Goal: Ask a question: Seek information or help from site administrators or community

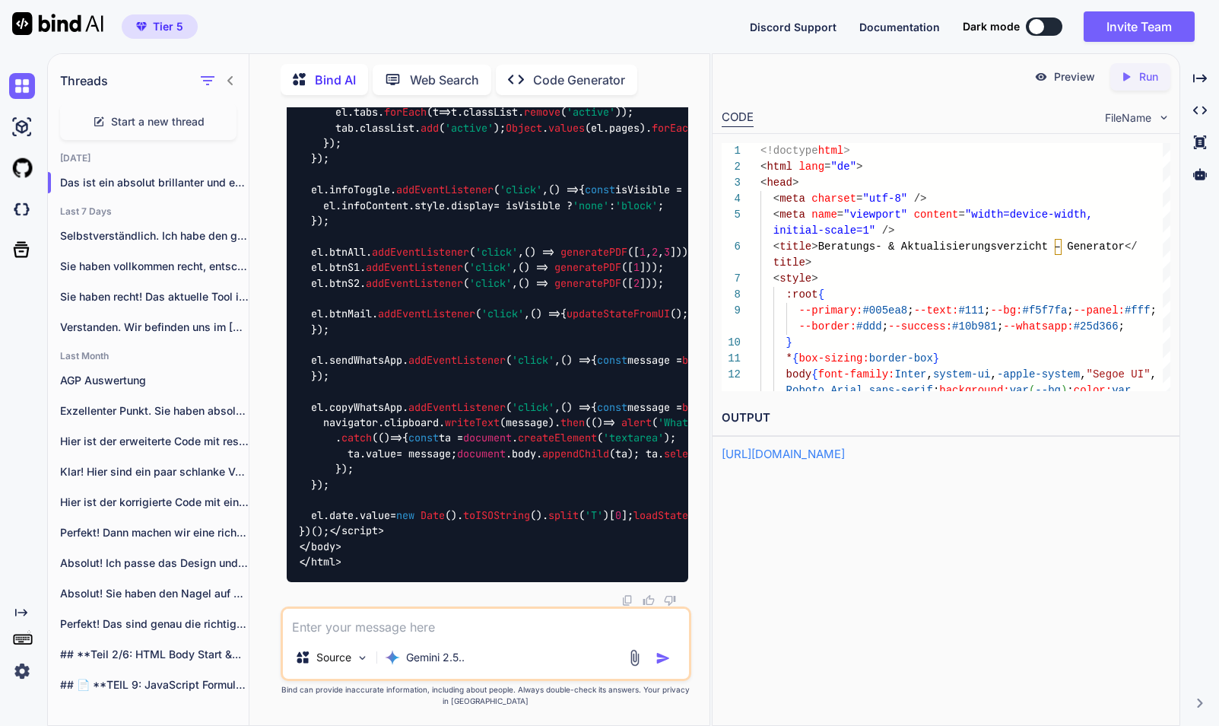
scroll to position [77734, 0]
type textarea "})(); </script> </body> </html>"
click at [1140, 78] on p "Run" at bounding box center [1149, 76] width 19 height 15
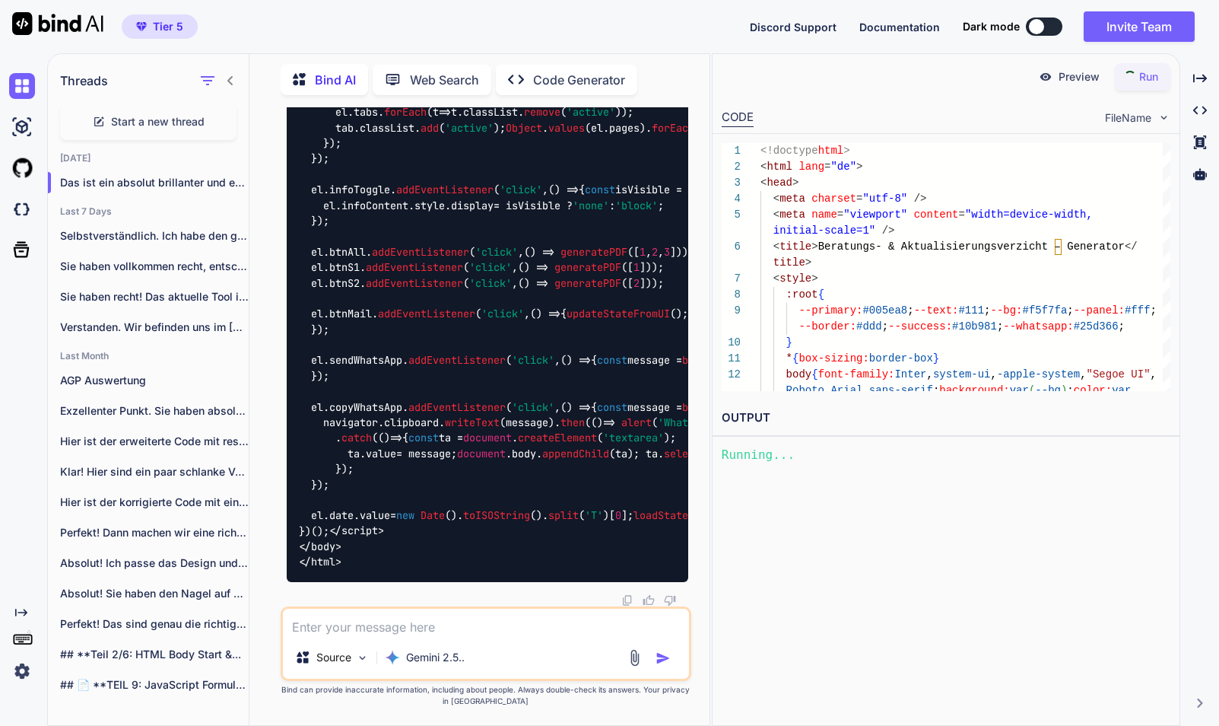
click at [1073, 78] on p "Preview" at bounding box center [1079, 76] width 41 height 15
click at [1073, 72] on p "Preview" at bounding box center [1074, 76] width 41 height 15
click at [444, 625] on textarea at bounding box center [486, 622] width 406 height 27
paste textarea "lebensphase, altersvorsorge, kosten, gesetzesaenderung, deckungsluecken, neukun…"
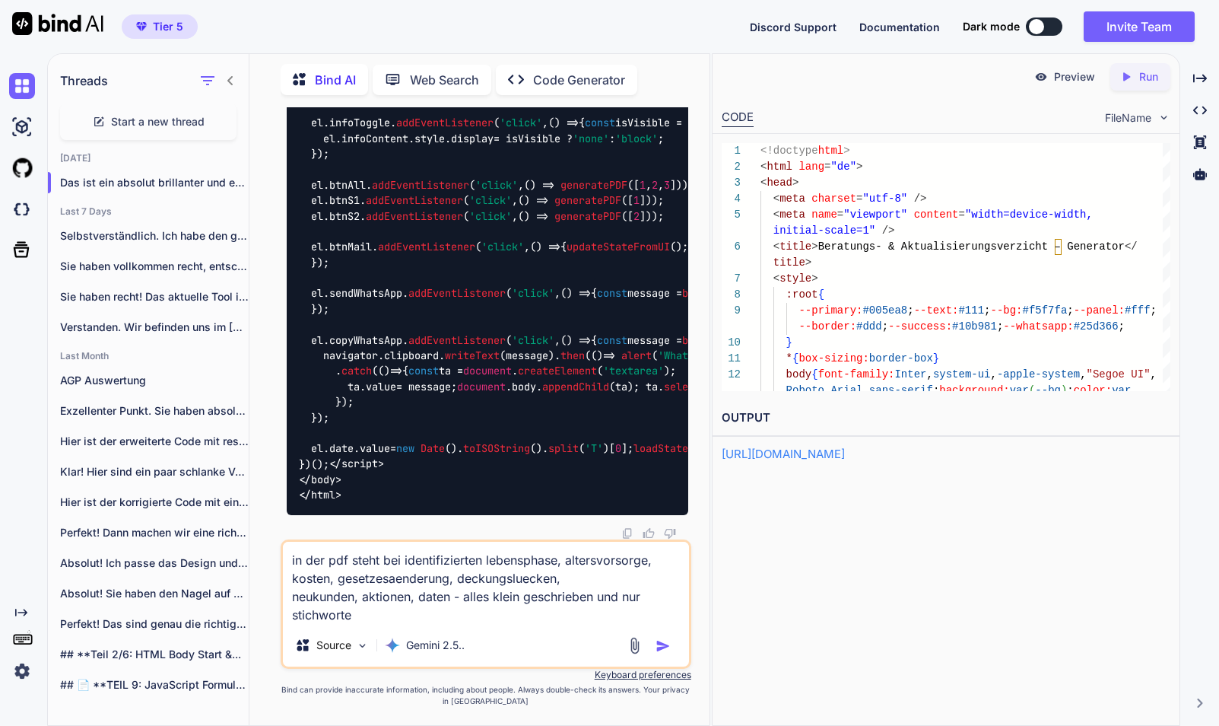
type textarea "in der pdf steht bei identifizierten lebensphase, altersvorsorge, kosten, geset…"
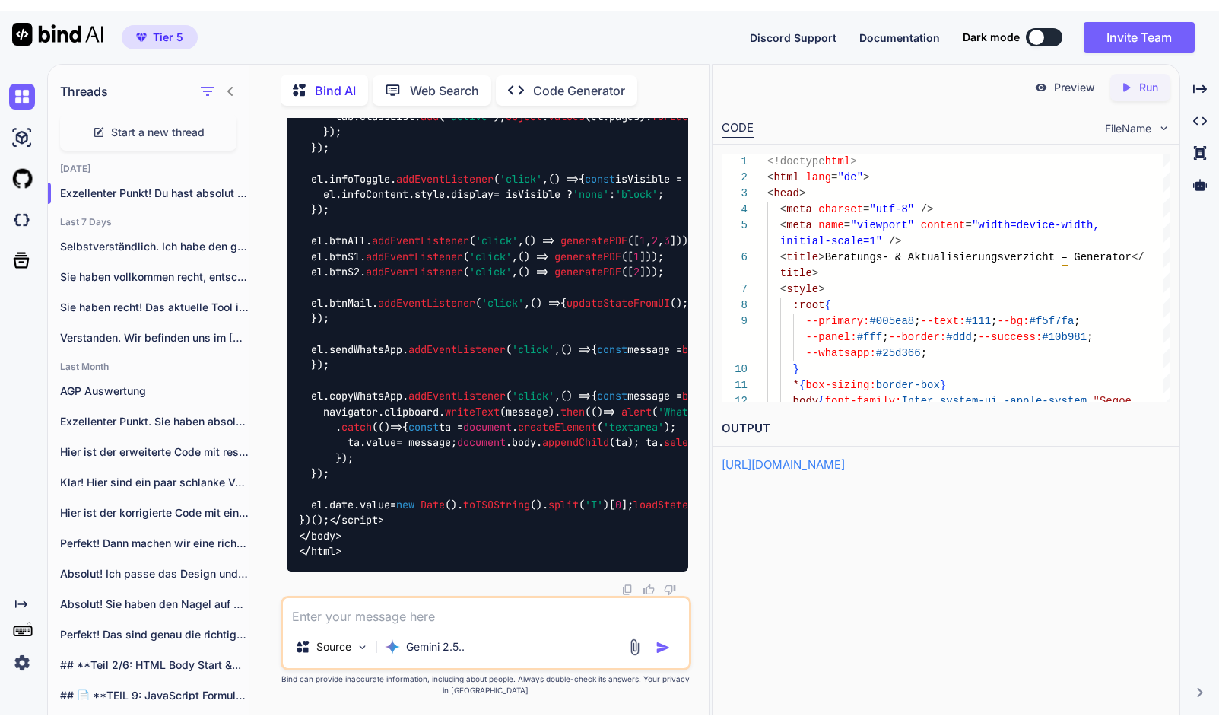
scroll to position [93174, 0]
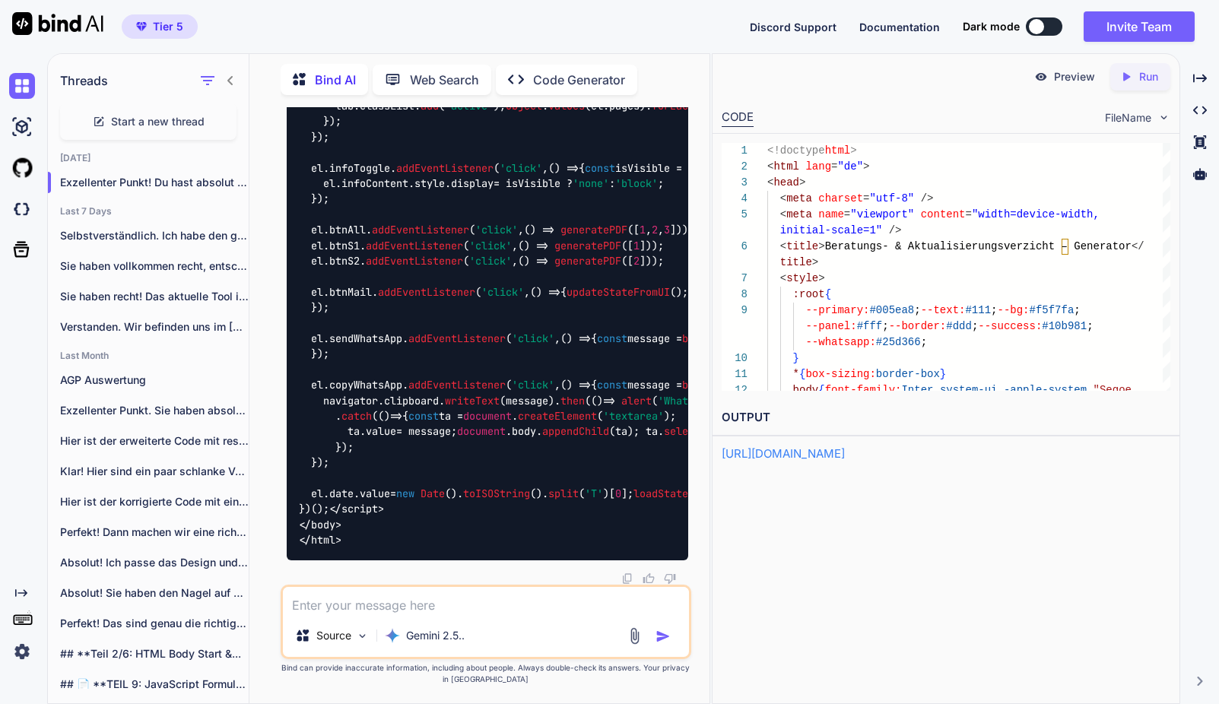
click at [1130, 74] on icon "Created with Pixso." at bounding box center [1127, 77] width 14 height 14
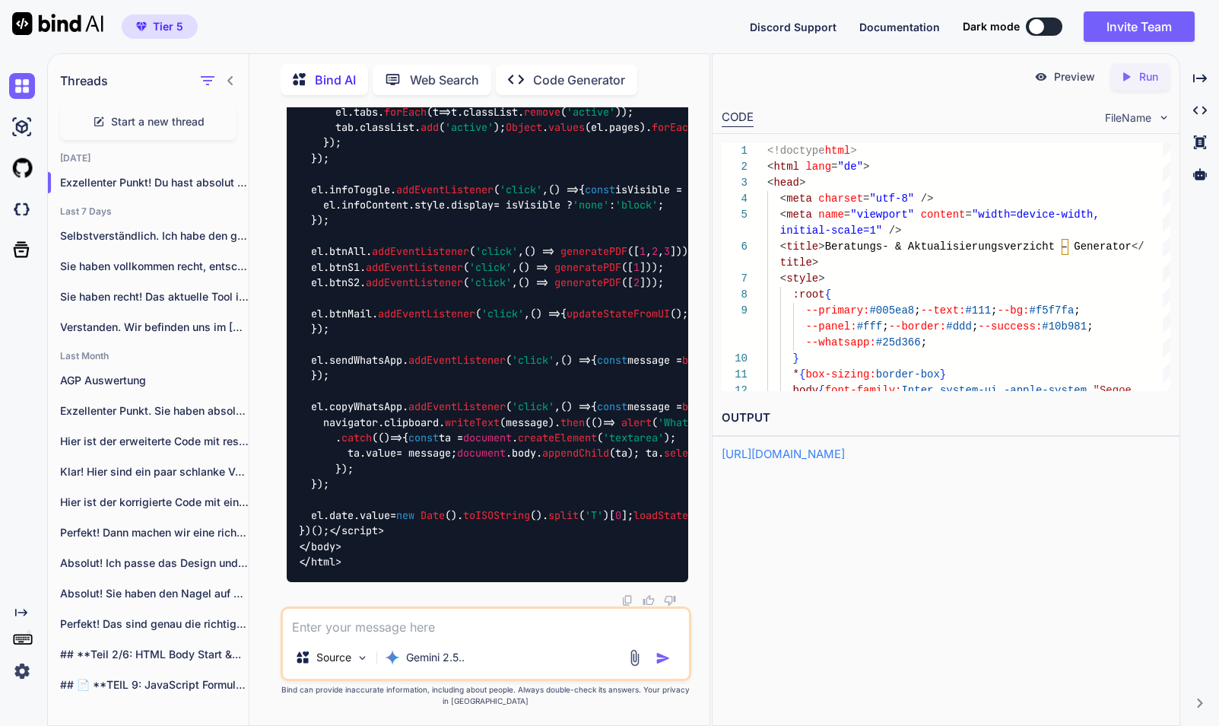
click at [1067, 78] on p "Preview" at bounding box center [1074, 76] width 41 height 15
click at [365, 622] on textarea at bounding box center [486, 622] width 406 height 27
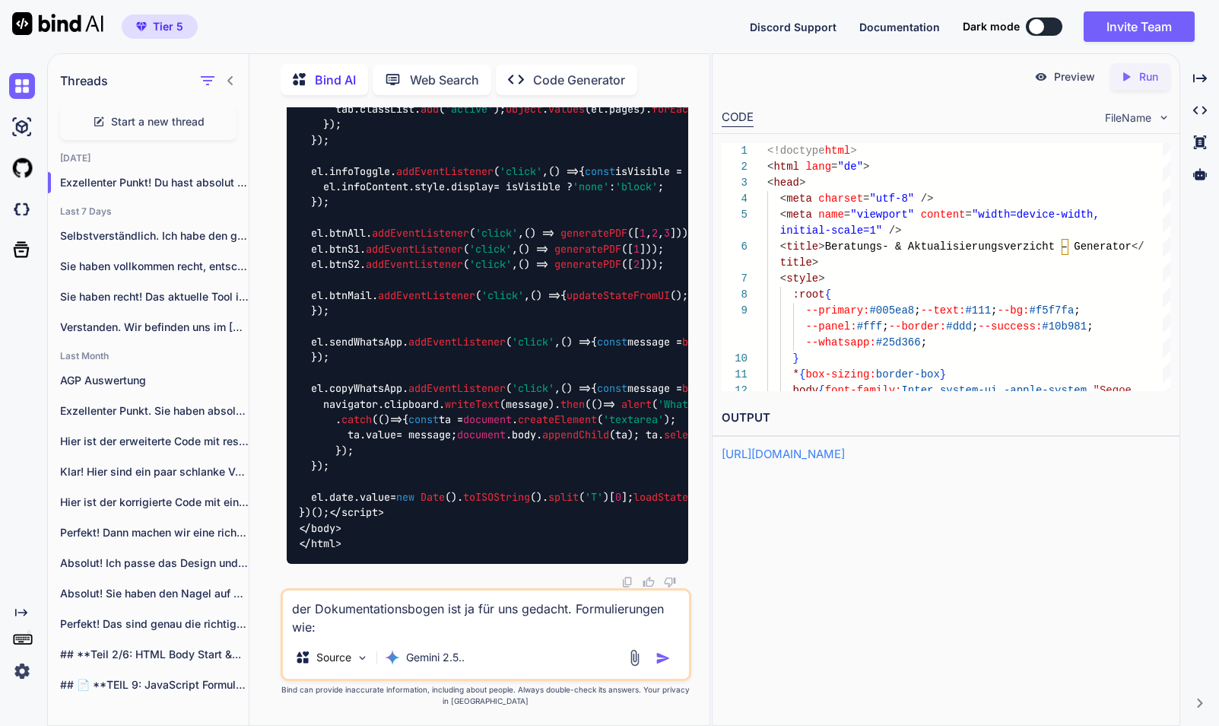
paste textarea "• Loremi do Sitam consectet Adipiscinge seddoei temp inc utla Etdoloremagnaaliq…"
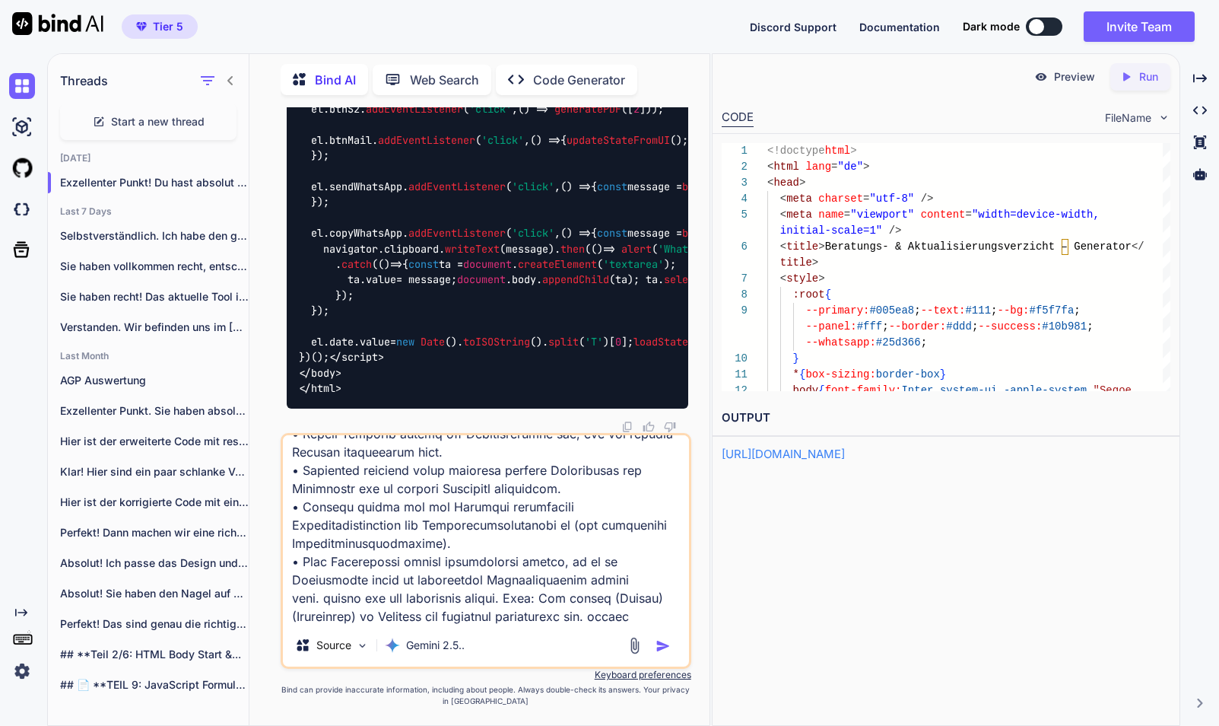
scroll to position [277, 0]
type textarea "lor Ipsumdolorsitametco adi el sed doe tempori. Utlaboreetdolo mag: • Aliqua en…"
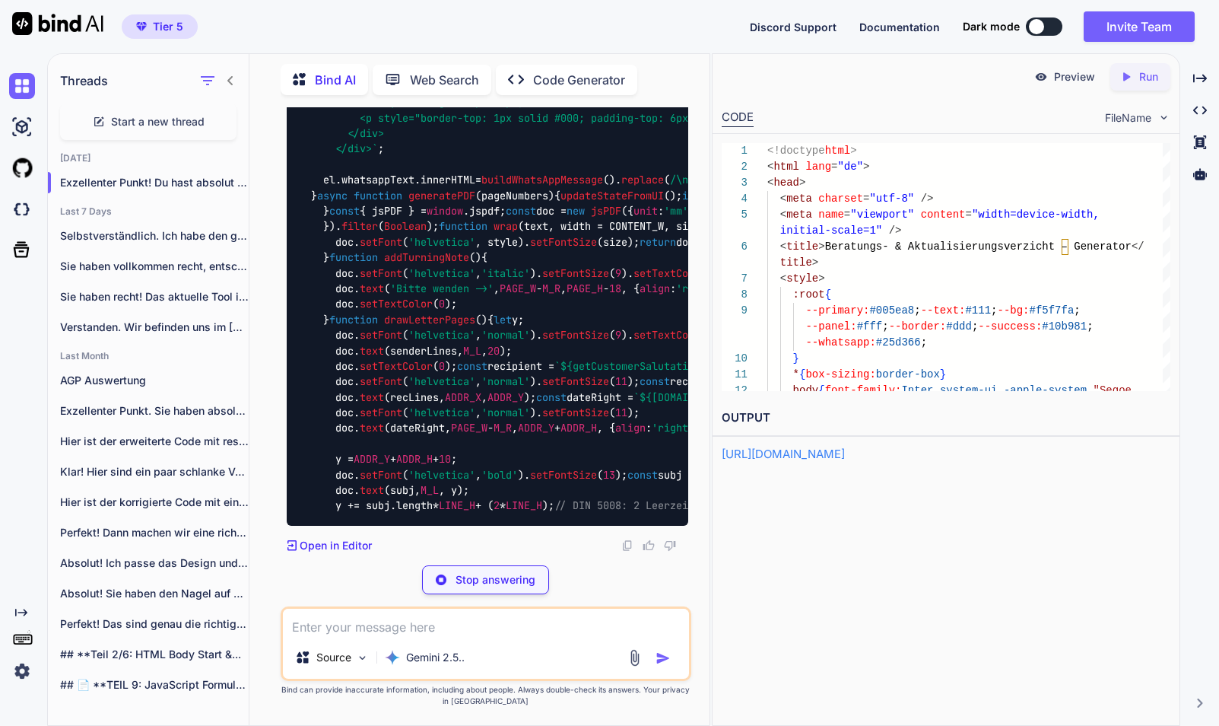
scroll to position [0, 4]
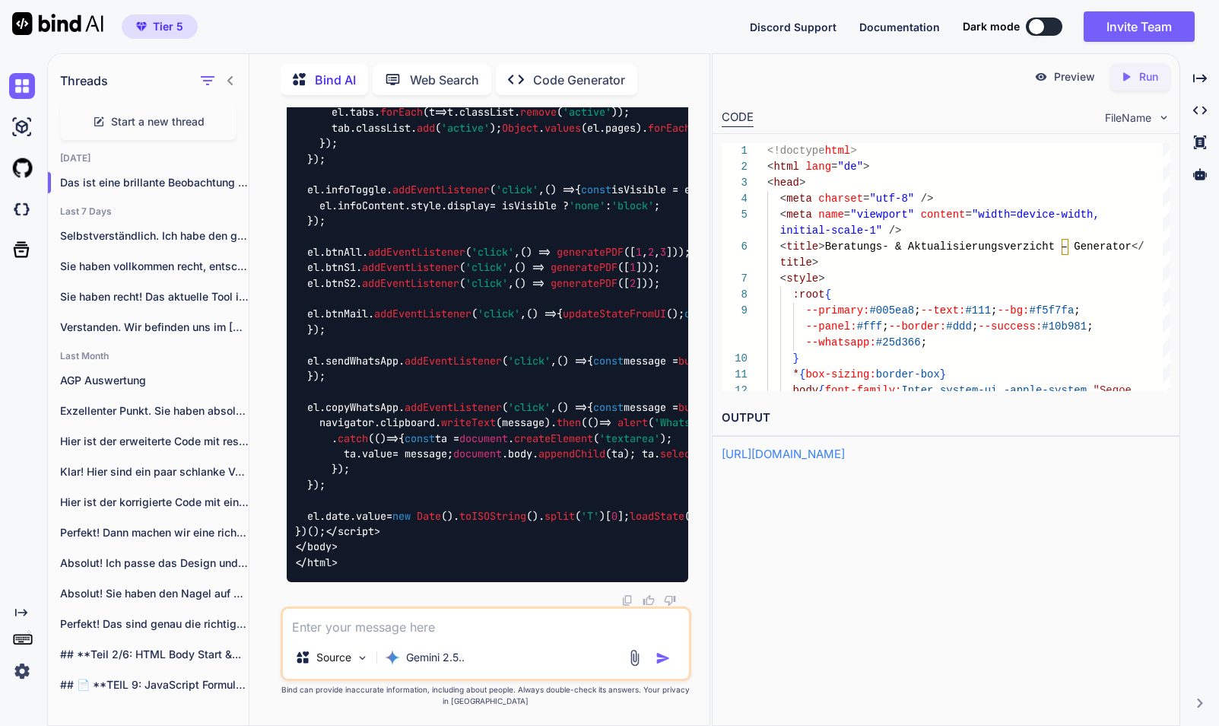
drag, startPoint x: 1155, startPoint y: 75, endPoint x: 1102, endPoint y: 75, distance: 53.3
click at [1155, 76] on p "Run" at bounding box center [1149, 76] width 19 height 15
click at [1067, 80] on p "Preview" at bounding box center [1074, 76] width 41 height 15
click at [901, 309] on span "#005ea8" at bounding box center [892, 310] width 45 height 12
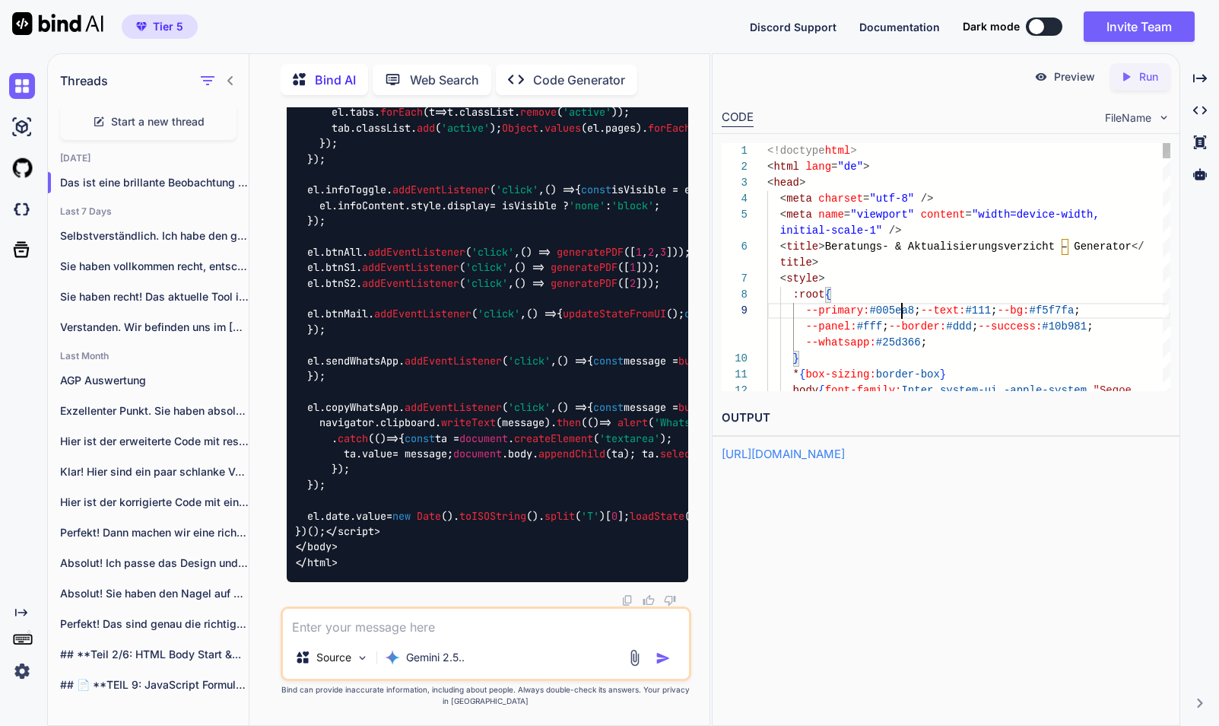
type textarea "<!doctype html> <html lang="de"> <head> <meta charset="utf-8" /> <meta name="vi…"
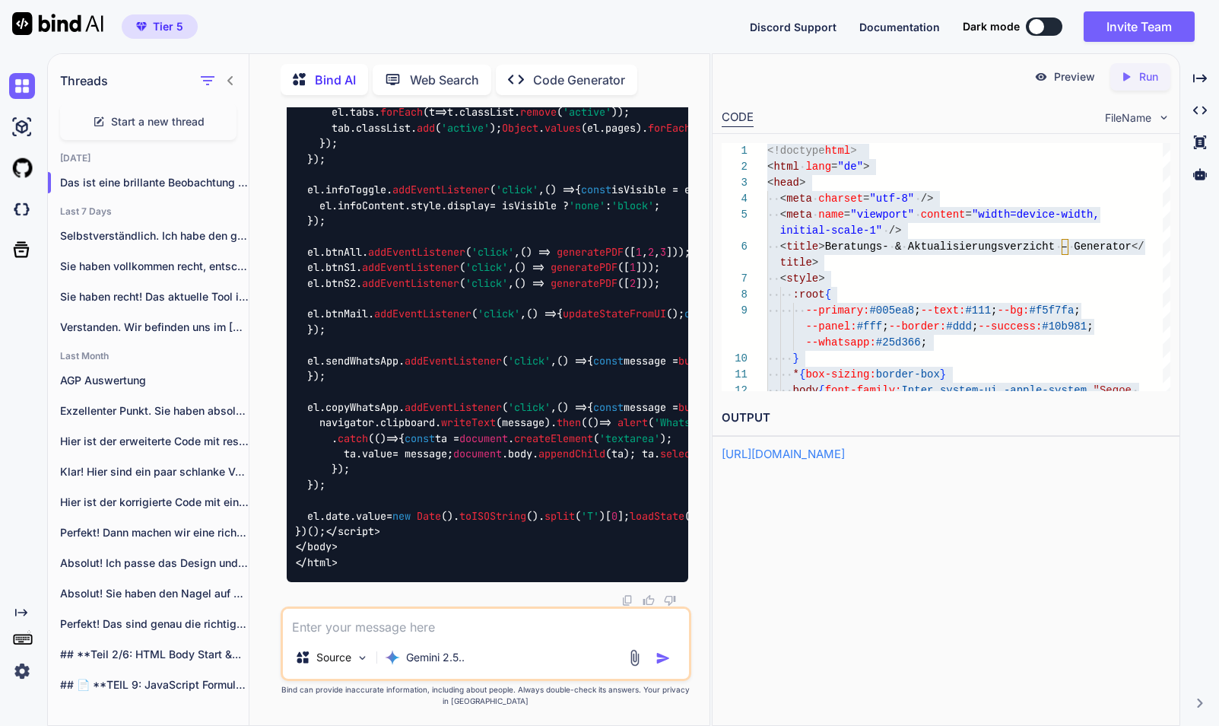
click at [417, 627] on textarea at bounding box center [486, 622] width 406 height 27
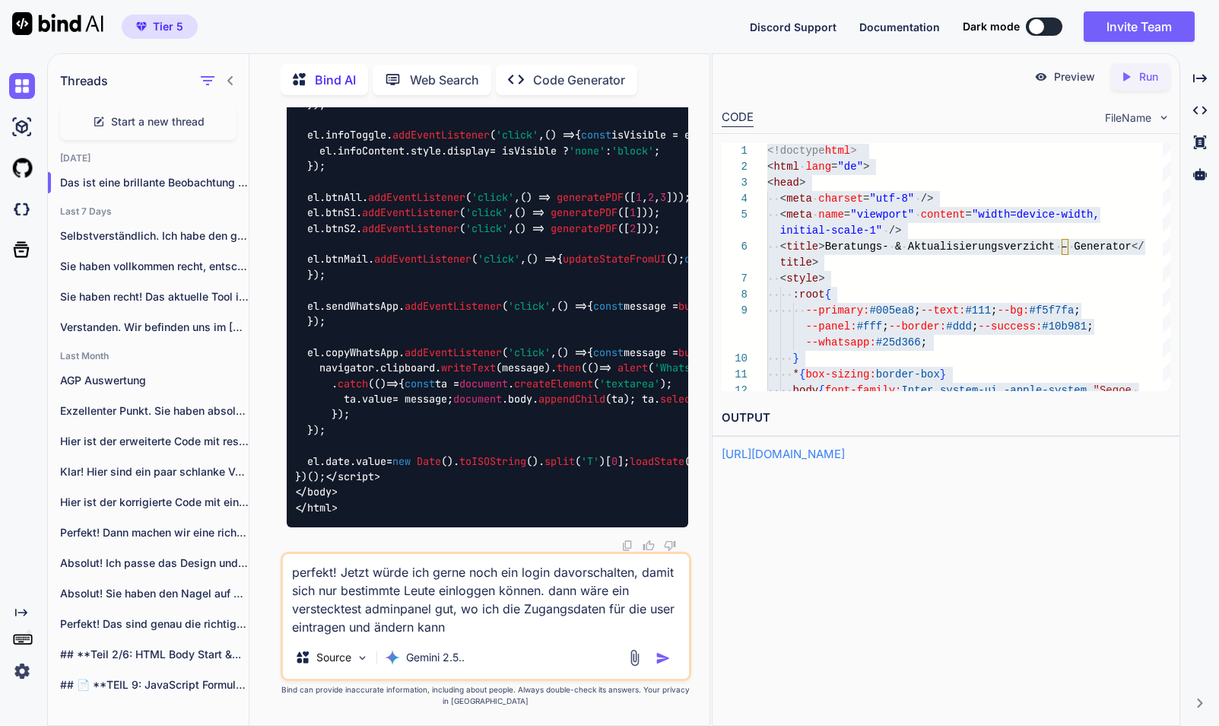
type textarea "perfekt! Jetzt würde ich gerne noch ein login davorschalten, damit sich nur bes…"
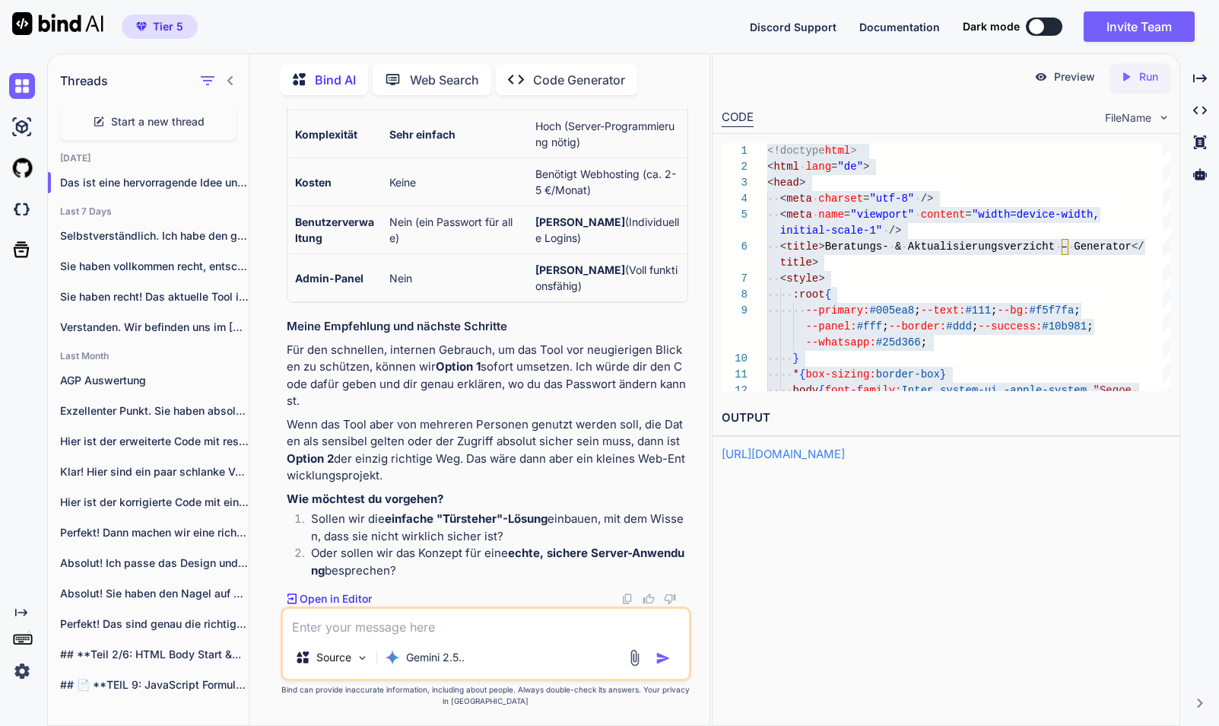
scroll to position [0, 1]
click at [394, 626] on textarea at bounding box center [486, 622] width 406 height 27
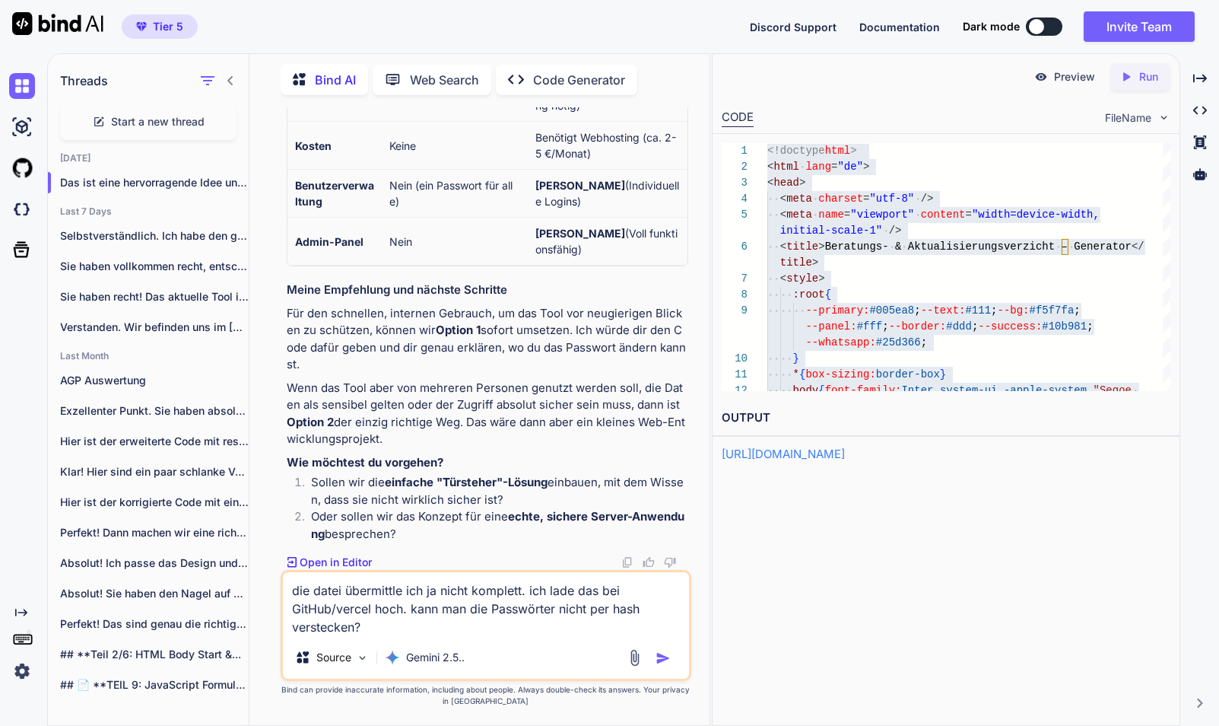
scroll to position [127220, 0]
type textarea "die datei übermittle ich ja nicht komplett. ich lade das bei GitHub/vercel hoch…"
drag, startPoint x: 665, startPoint y: 660, endPoint x: 693, endPoint y: 601, distance: 65.7
click at [665, 660] on img "button" at bounding box center [663, 657] width 15 height 15
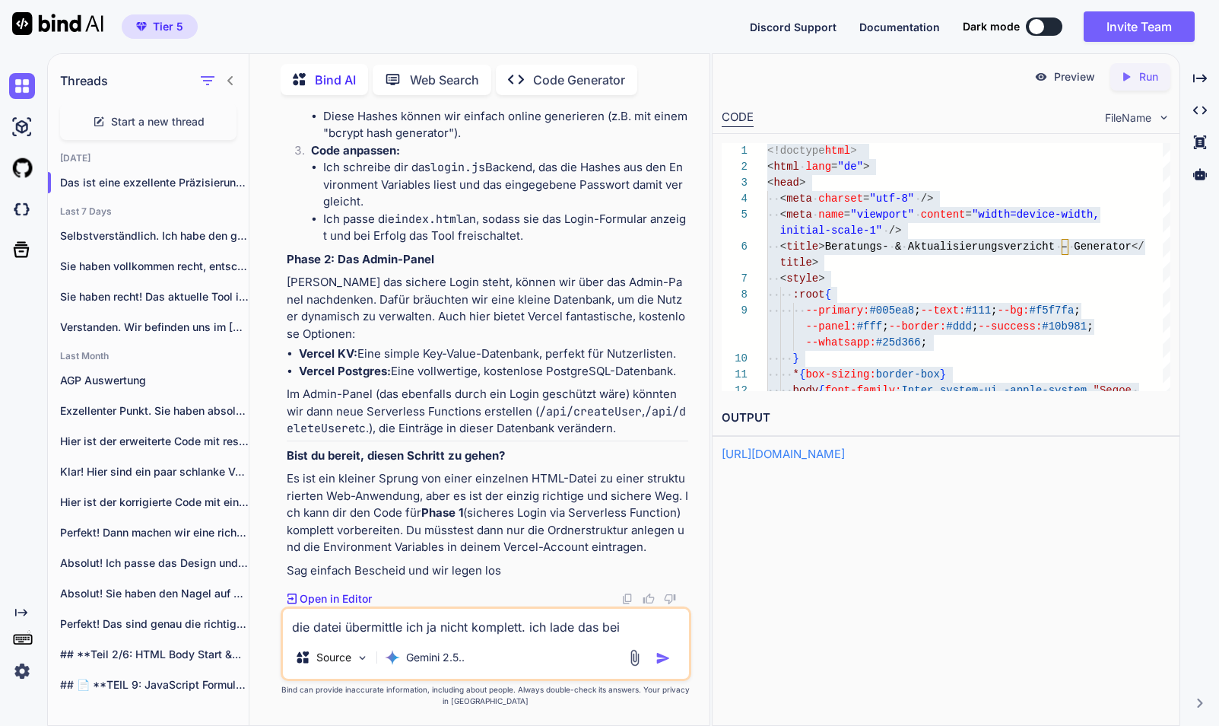
scroll to position [128966, 0]
click at [377, 628] on textarea "die datei übermittle ich ja nicht komplett. ich lade das bei GitHub/vercel hoch…" at bounding box center [486, 622] width 406 height 27
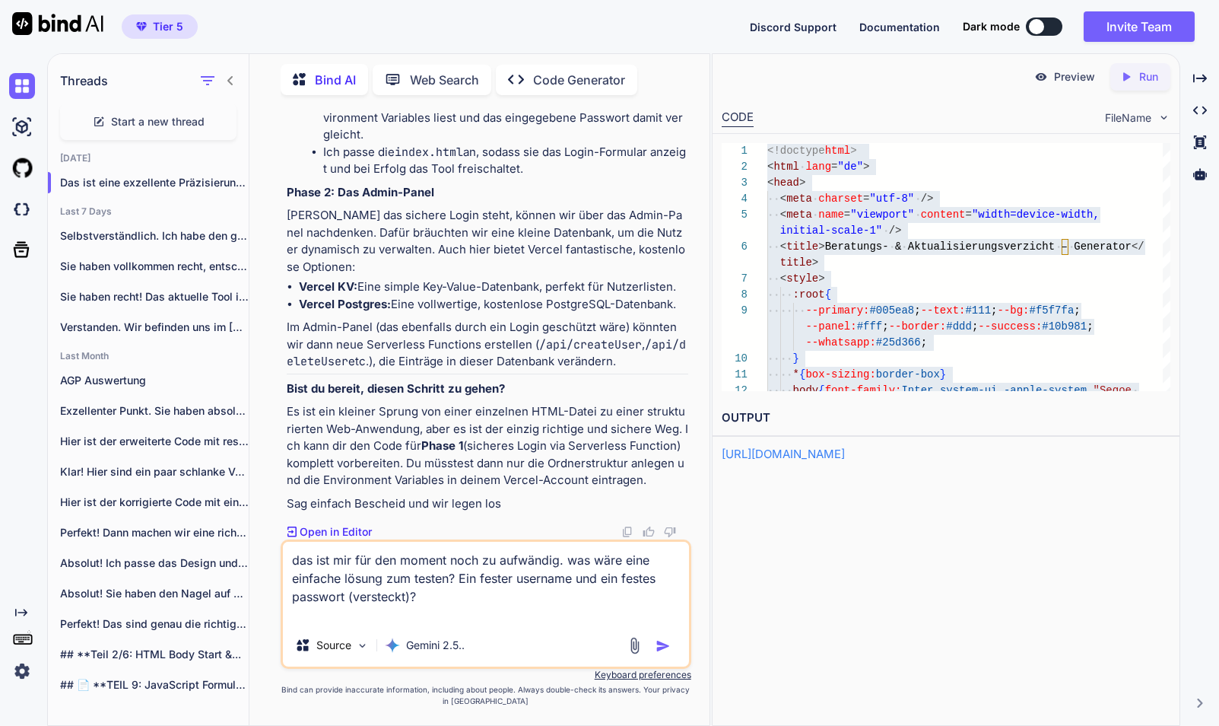
type textarea "das ist mir für den moment noch zu aufwändig. was wäre eine einfache lösung zum…"
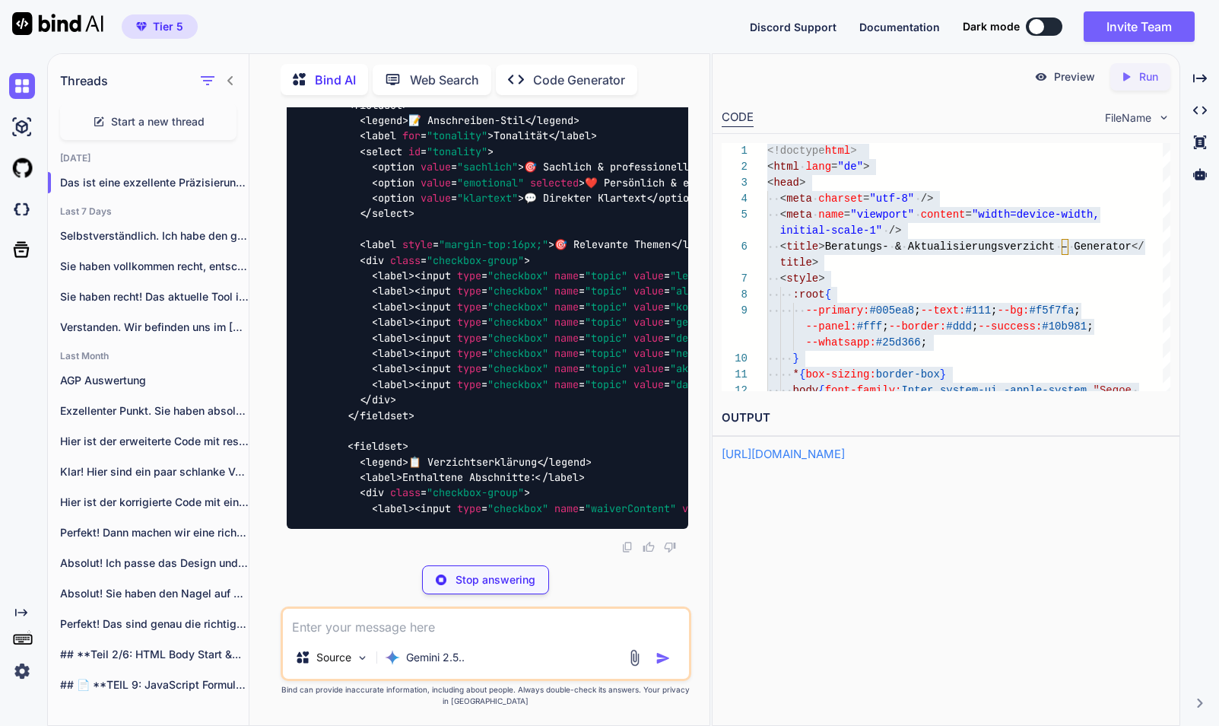
scroll to position [130279, 0]
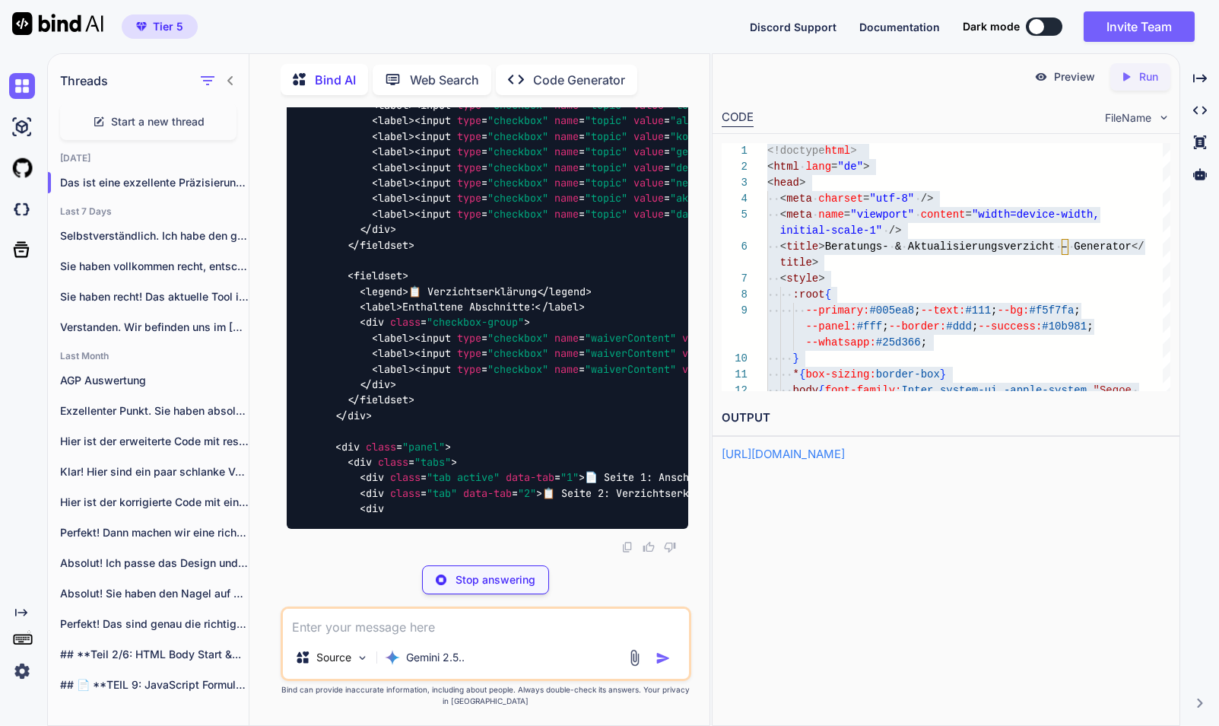
click at [514, 579] on p "Stop answering" at bounding box center [496, 579] width 80 height 15
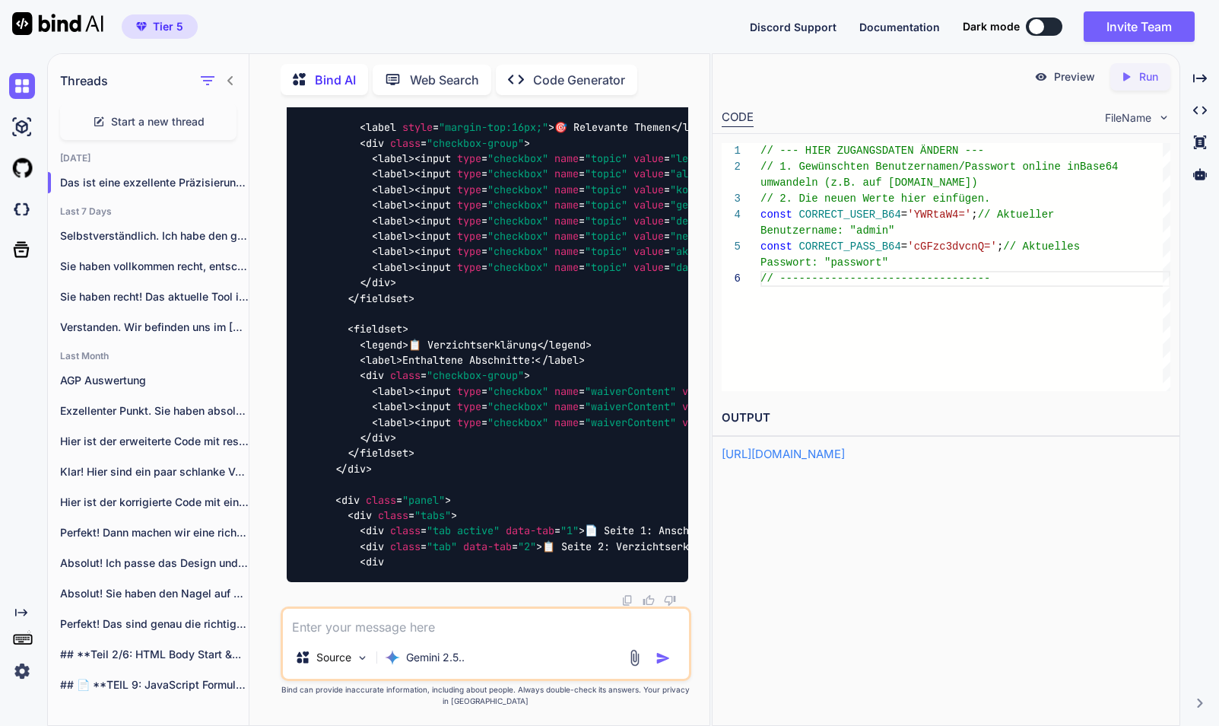
scroll to position [128, 0]
click at [448, 626] on textarea at bounding box center [486, 622] width 406 height 27
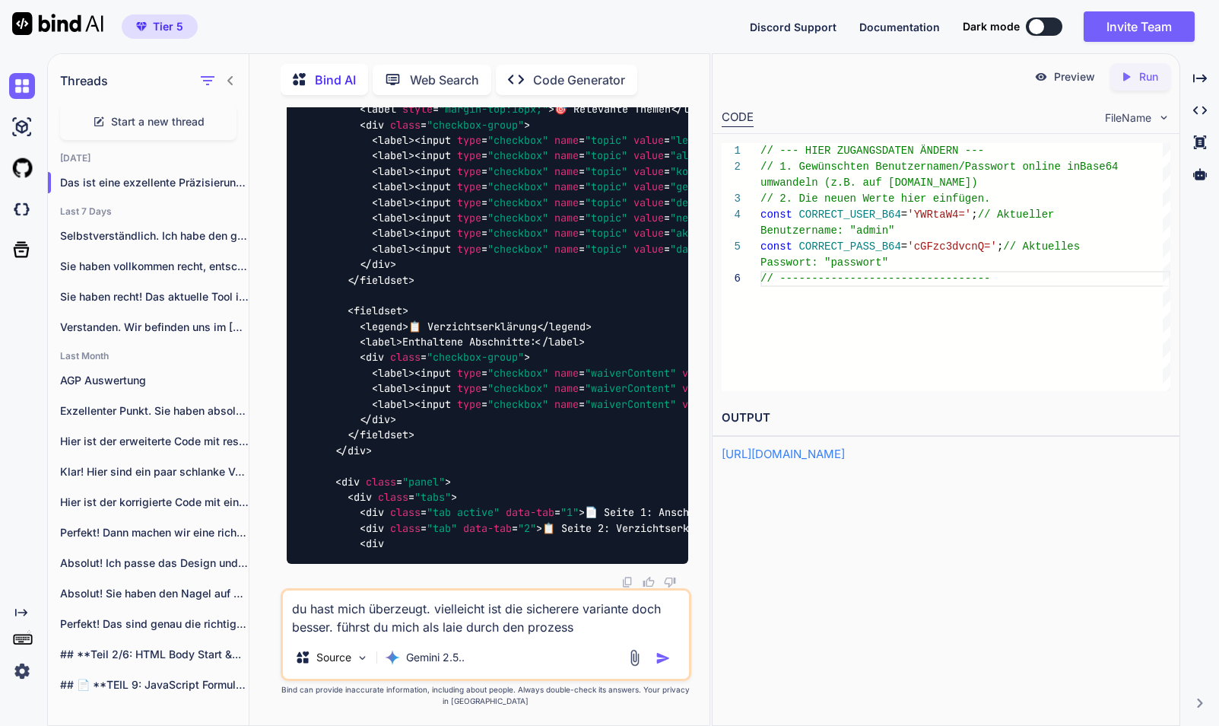
type textarea "du hast mich überzeugt. vielleicht ist die sicherere variante doch besser. führ…"
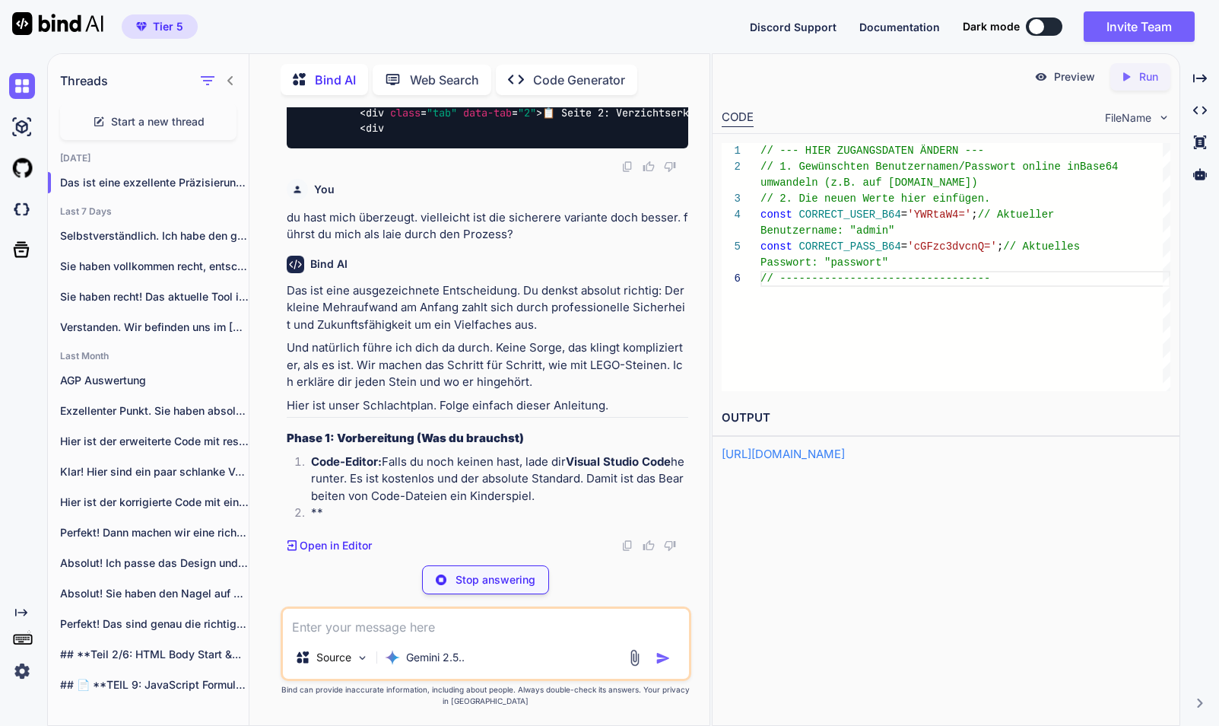
scroll to position [134386, 0]
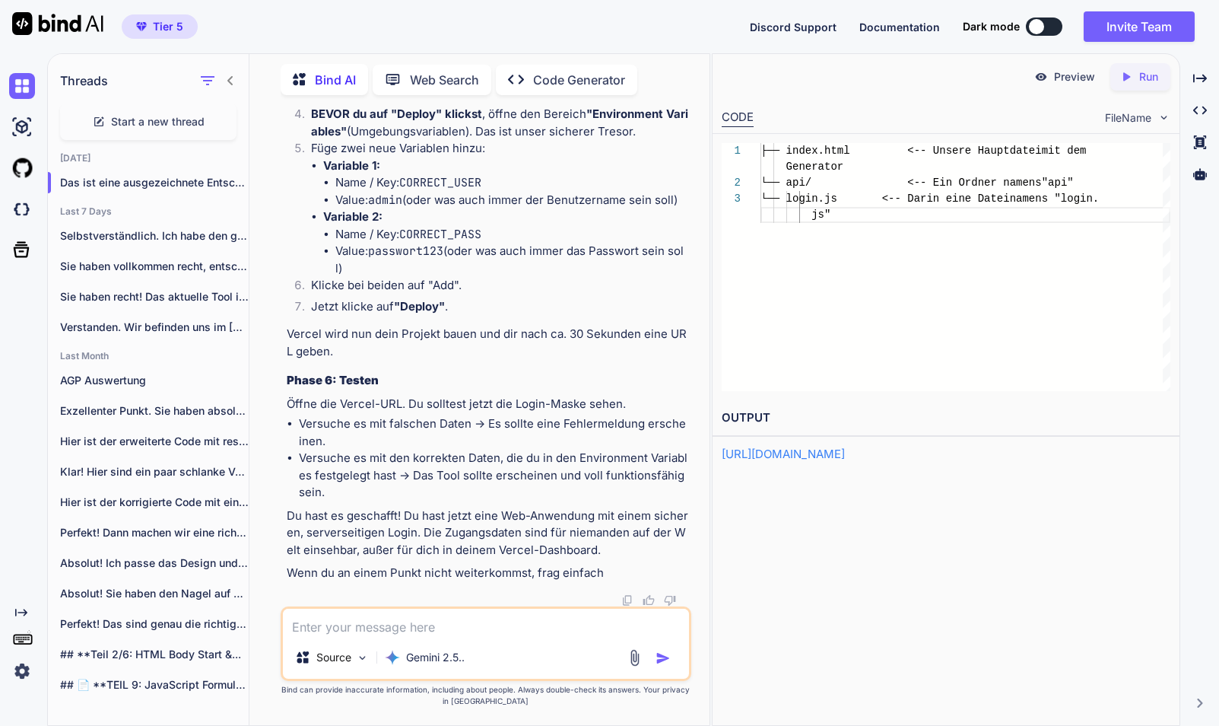
scroll to position [135341, 0]
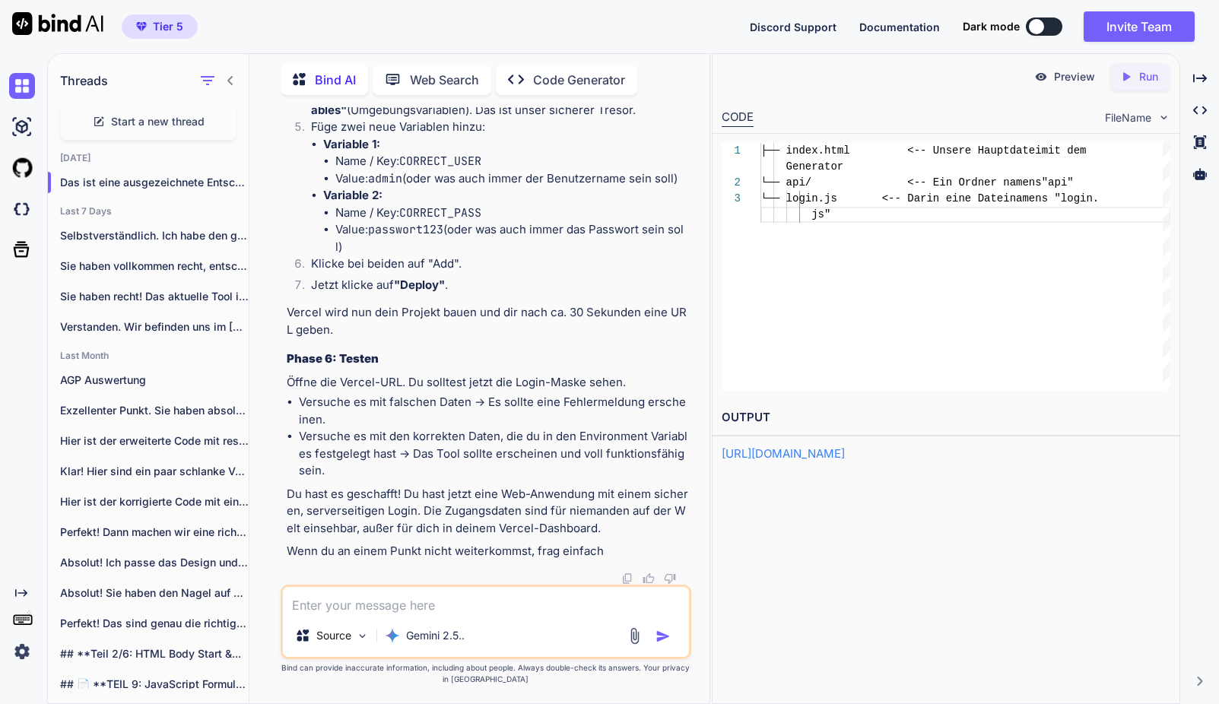
scroll to position [152815, 0]
drag, startPoint x: 482, startPoint y: 412, endPoint x: 363, endPoint y: 417, distance: 118.8
click at [336, 170] on li "Name / Key: CORRECT_USER" at bounding box center [511, 161] width 353 height 17
copy li "Name / Key: CORRECT_USER"
click at [436, 221] on code "CORRECT_PASS" at bounding box center [440, 212] width 82 height 15
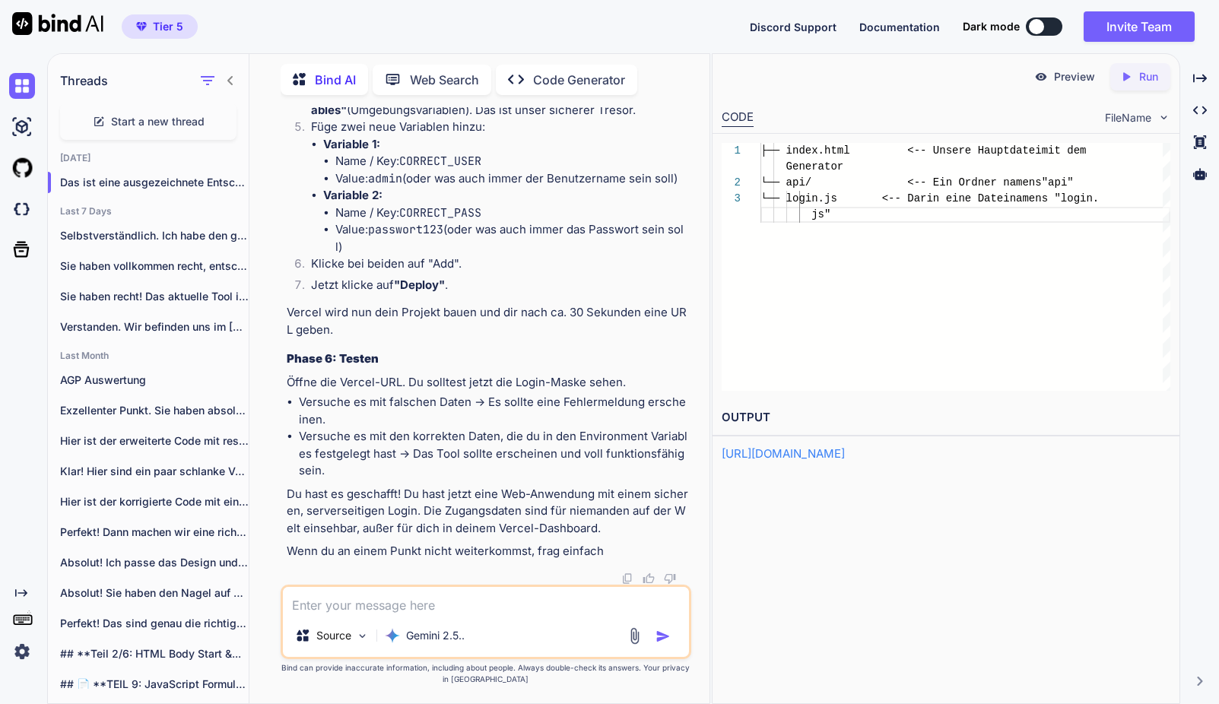
drag, startPoint x: 403, startPoint y: 466, endPoint x: 499, endPoint y: 462, distance: 96.0
click at [499, 222] on li "Name / Key: CORRECT_PASS" at bounding box center [511, 213] width 353 height 17
copy li "CORRECT_PASS"
click at [606, 222] on li "Name / Key: CORRECT_PASS" at bounding box center [511, 213] width 353 height 17
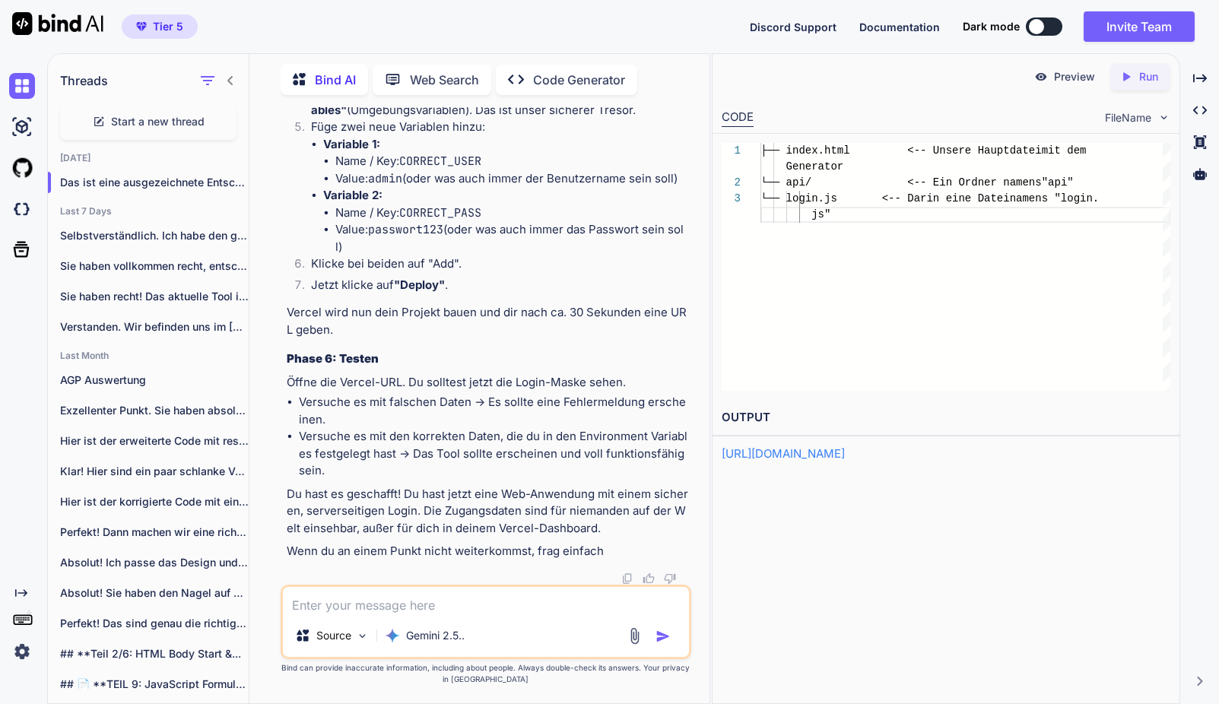
drag, startPoint x: 405, startPoint y: 381, endPoint x: 474, endPoint y: 381, distance: 68.5
click at [487, 222] on li "Name / Key: CORRECT_PASS" at bounding box center [511, 213] width 353 height 17
click at [485, 602] on textarea at bounding box center [486, 600] width 406 height 27
type textarea "wie lege ich später weitere user an?"
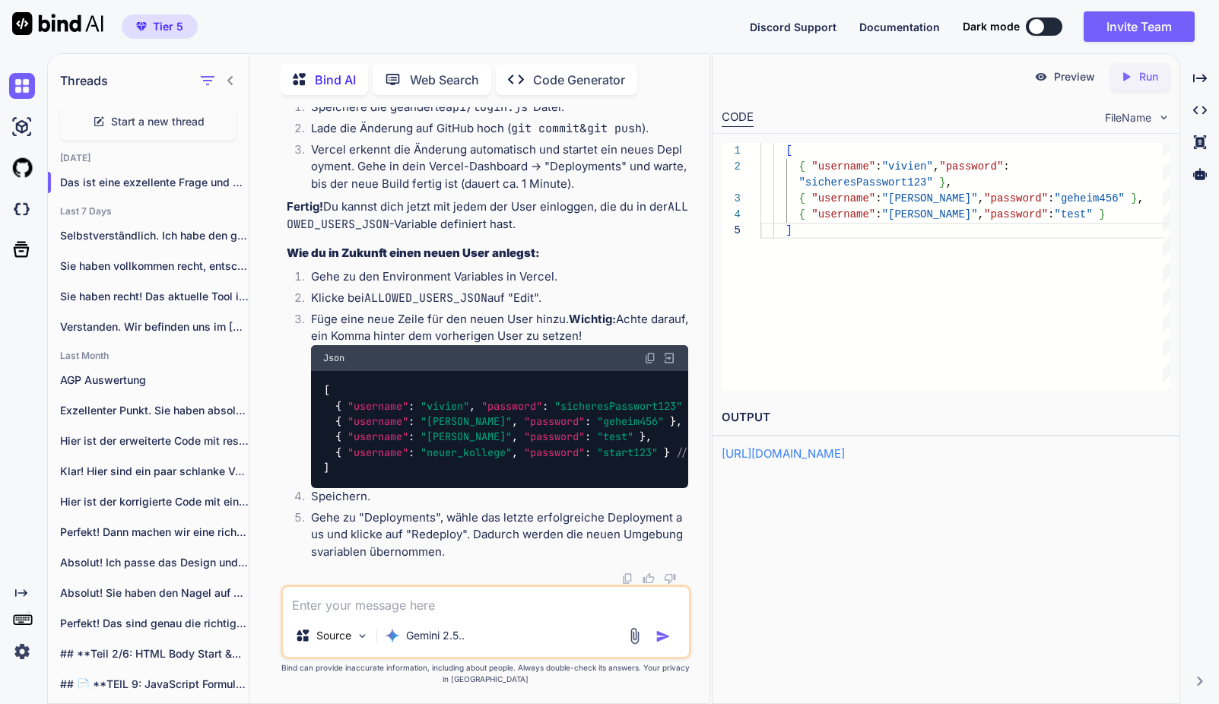
scroll to position [154381, 0]
drag, startPoint x: 400, startPoint y: 259, endPoint x: 536, endPoint y: 250, distance: 135.7
copy li "ALLOWED_USERS_JSON"
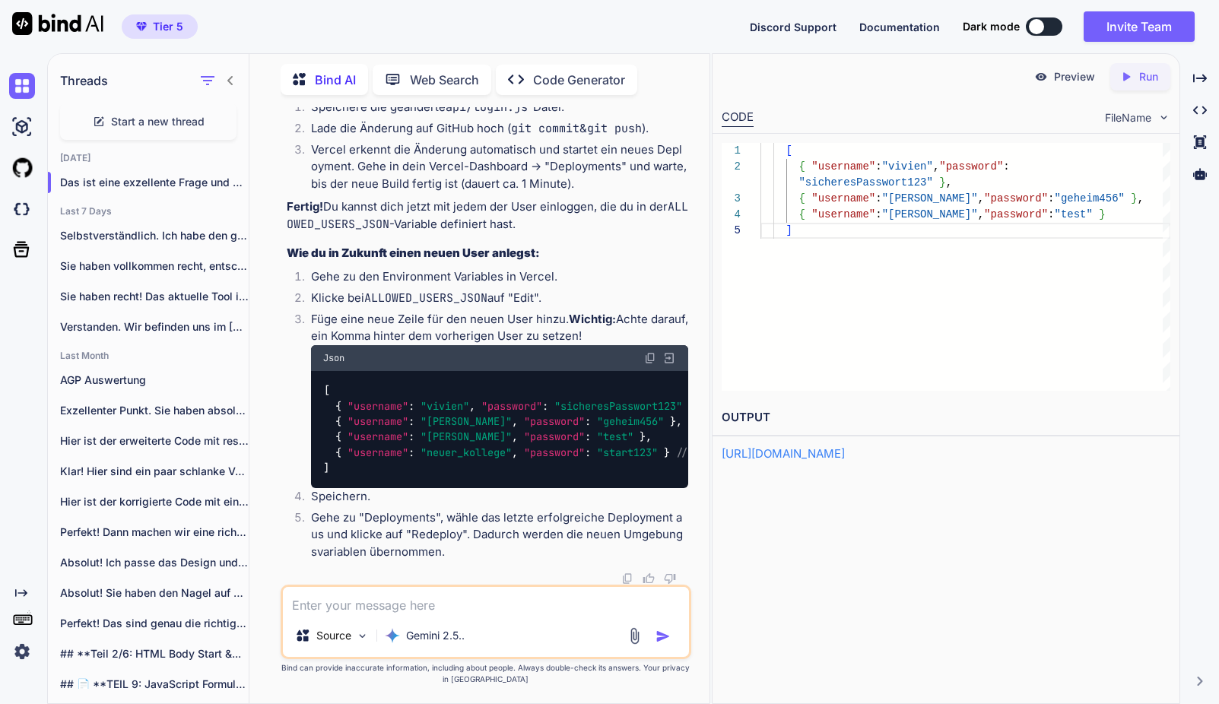
scroll to position [154608, 0]
drag, startPoint x: 396, startPoint y: 208, endPoint x: 516, endPoint y: 205, distance: 120.2
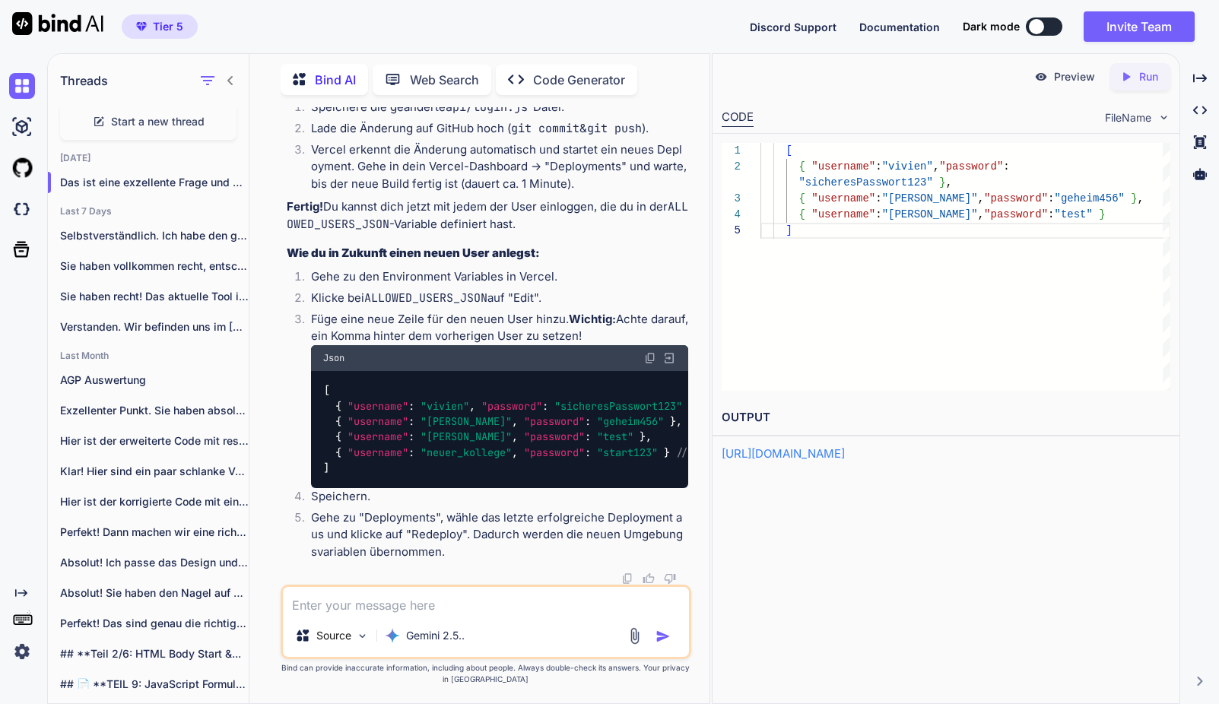
copy li "ALLOWED_USERS_JSON"
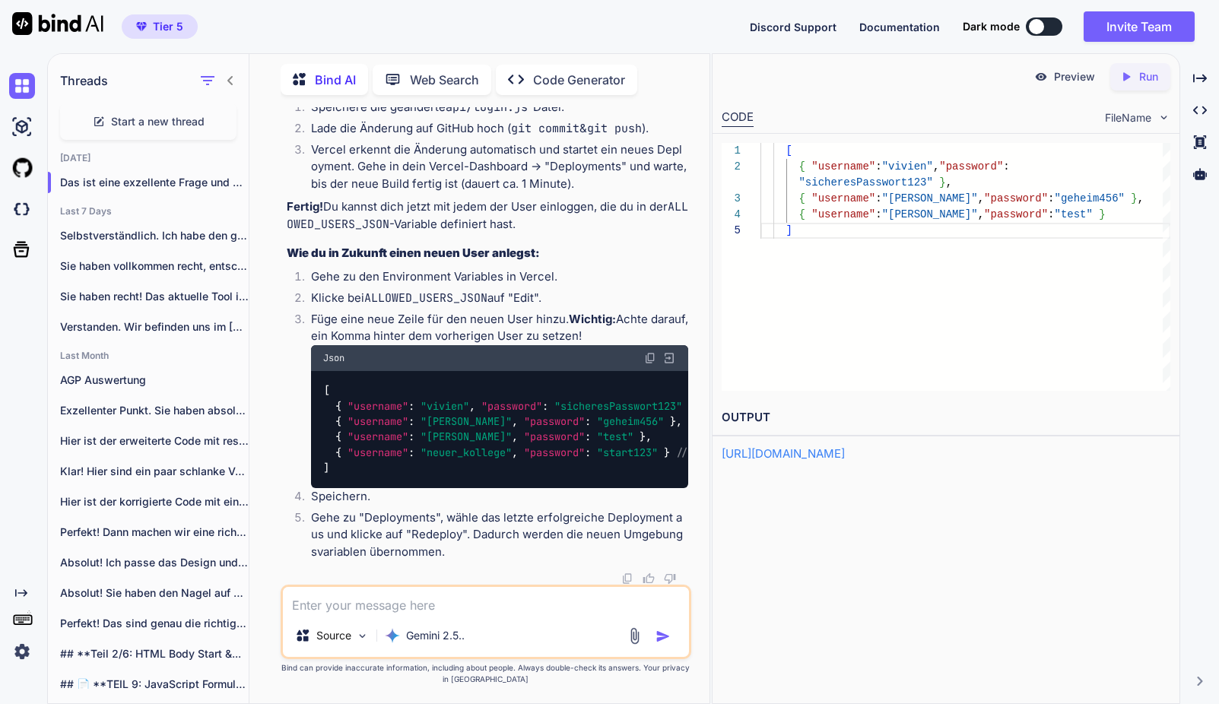
scroll to position [154271, 0]
